Goal: Task Accomplishment & Management: Manage account settings

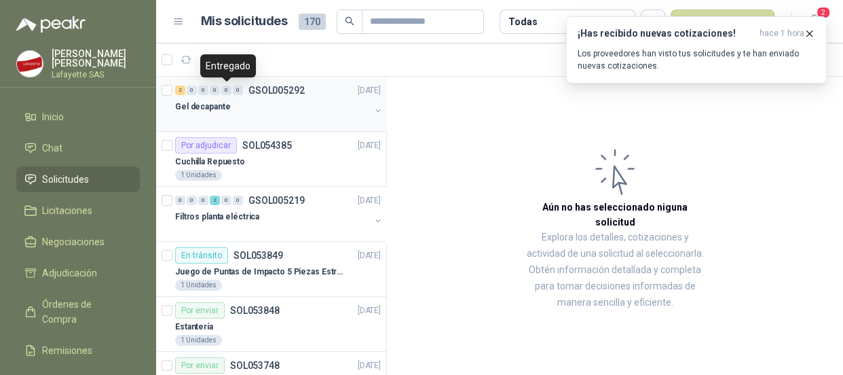
click at [224, 90] on div "0" at bounding box center [226, 91] width 10 height 10
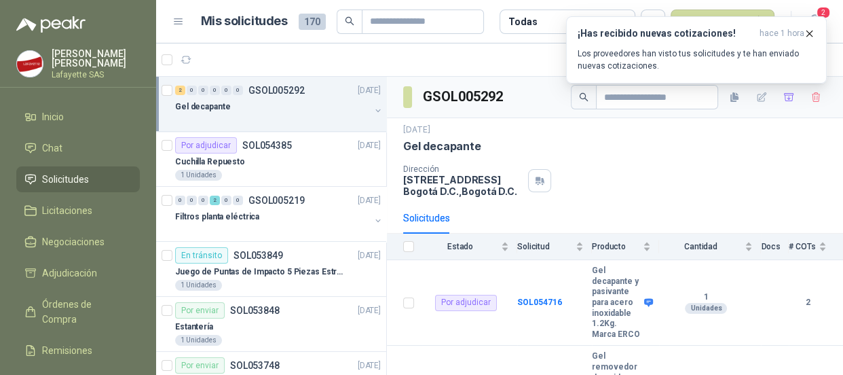
scroll to position [122, 0]
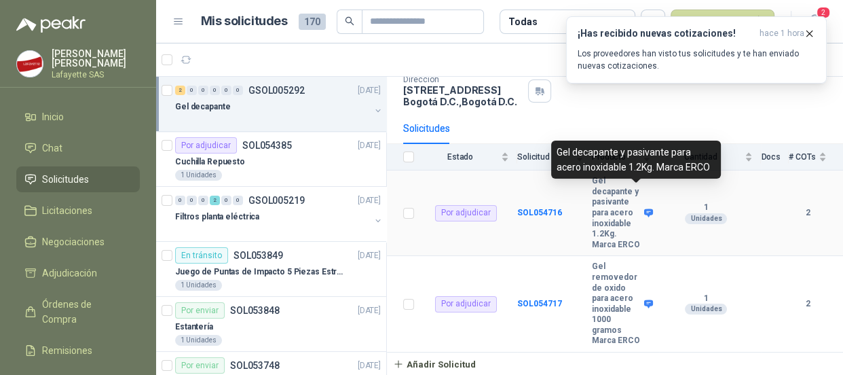
click at [644, 209] on icon at bounding box center [648, 213] width 9 height 8
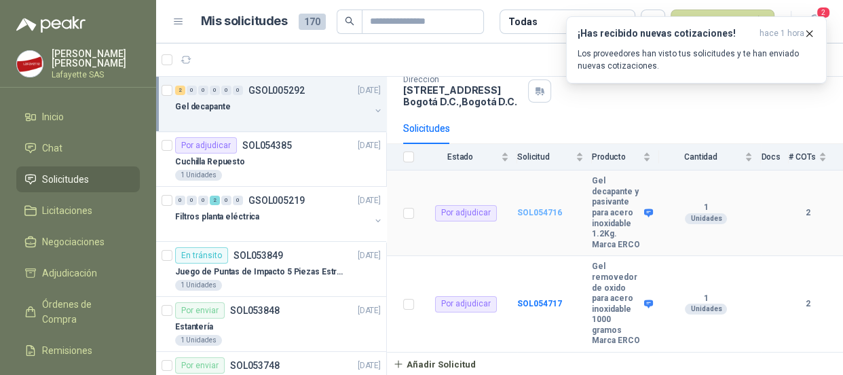
click at [530, 208] on b "SOL054716" at bounding box center [539, 213] width 45 height 10
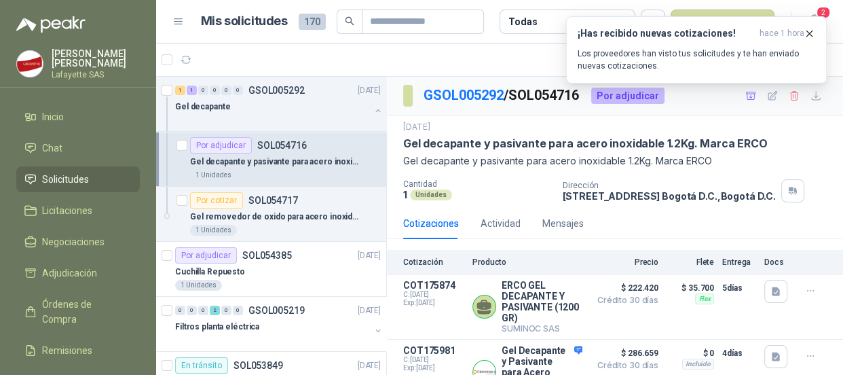
scroll to position [47, 0]
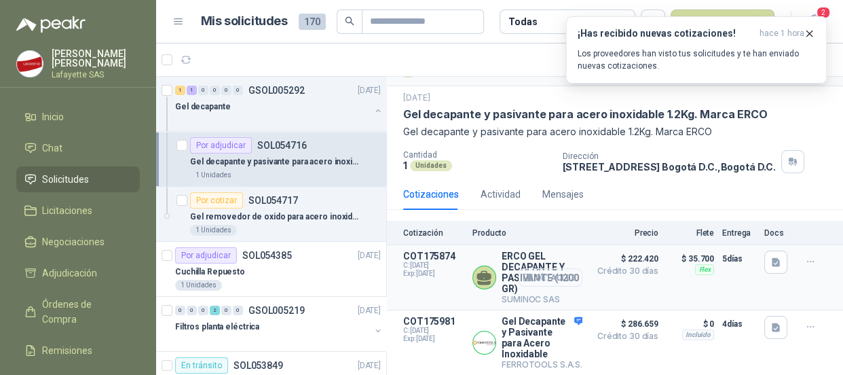
click at [546, 268] on button "Detalles" at bounding box center [551, 277] width 64 height 18
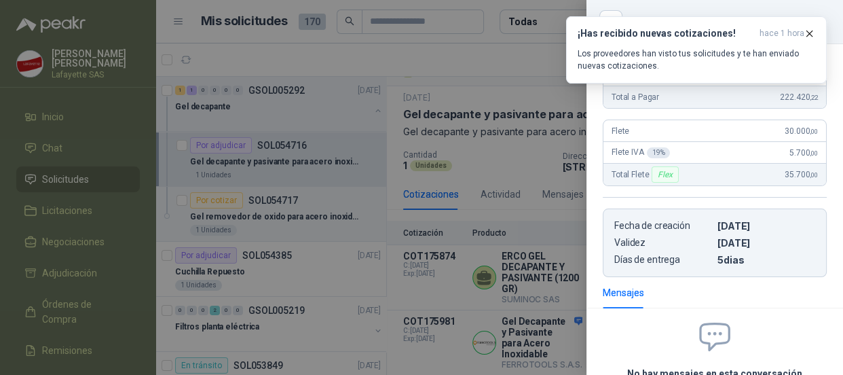
scroll to position [18, 0]
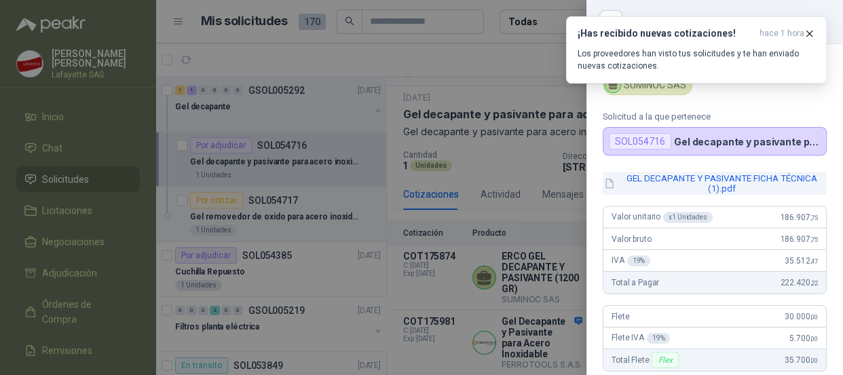
click at [727, 189] on button "GEL DECAPANTE Y PASIVANTE FICHA TÉCNICA (1).pdf" at bounding box center [715, 183] width 224 height 23
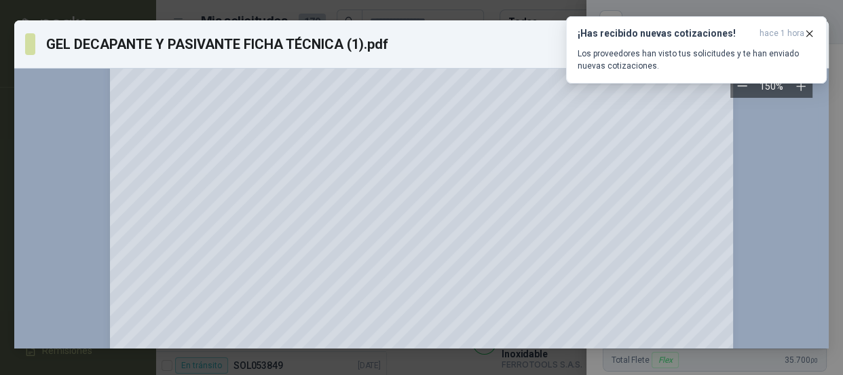
scroll to position [240, 0]
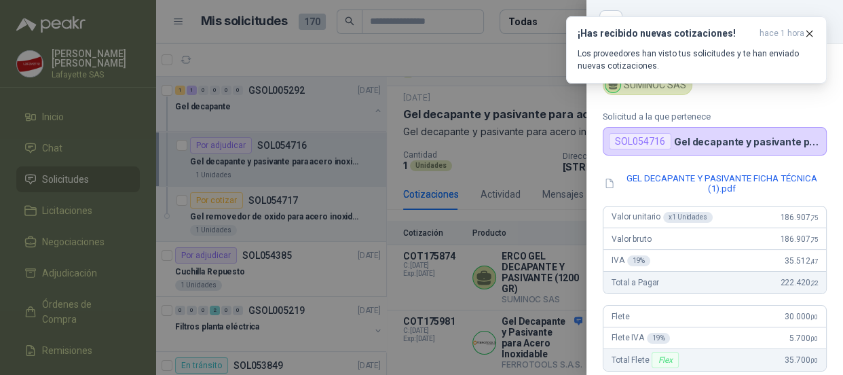
click at [767, 102] on article "ERCO GEL DECAPANTE Y PASIVANTE (1200 GR) SUMINOC SAS Solicitud a la que pertene…" at bounding box center [715, 91] width 257 height 130
click at [509, 134] on div at bounding box center [421, 187] width 843 height 375
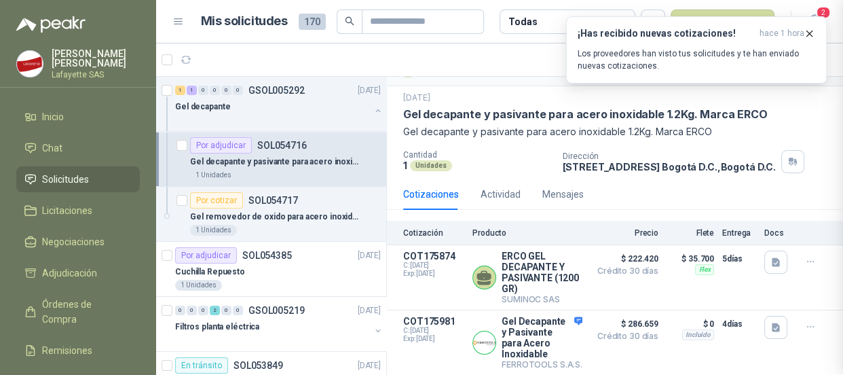
scroll to position [333, 0]
click at [537, 268] on button "Detalles" at bounding box center [551, 277] width 64 height 18
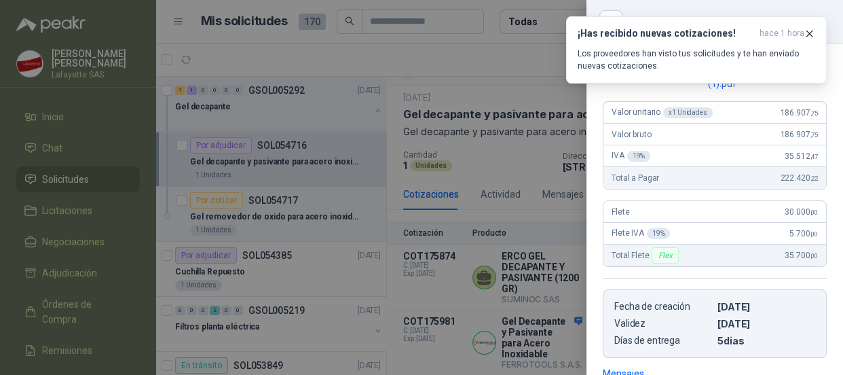
scroll to position [185, 0]
